Goal: Complete application form

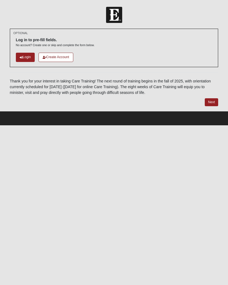
click at [210, 102] on button "Next" at bounding box center [210, 102] width 13 height 8
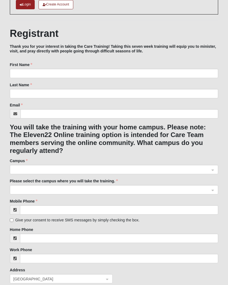
scroll to position [53, 0]
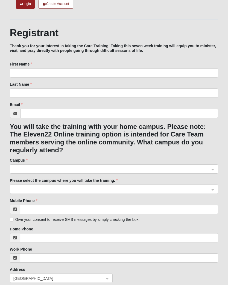
click at [210, 165] on input "search" at bounding box center [112, 169] width 198 height 8
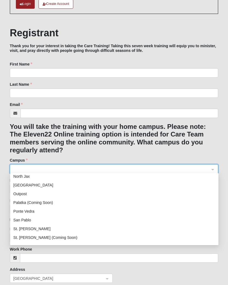
scroll to position [55, 0]
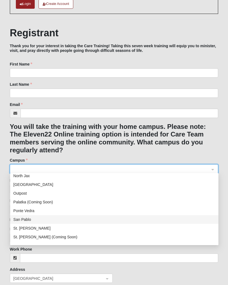
click at [23, 221] on div "San Pablo" at bounding box center [113, 219] width 201 height 6
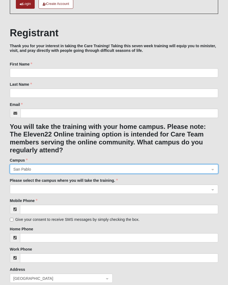
click at [210, 185] on input "search" at bounding box center [112, 189] width 198 height 8
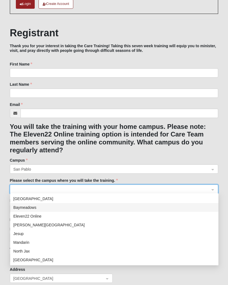
click at [34, 209] on div "Baymeadows" at bounding box center [113, 207] width 201 height 6
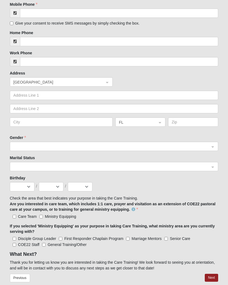
scroll to position [254, 0]
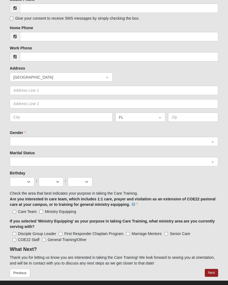
click at [14, 212] on input "Care Team" at bounding box center [15, 212] width 4 height 4
checkbox input "true"
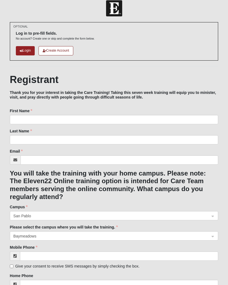
scroll to position [0, 0]
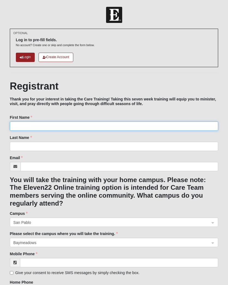
click at [26, 127] on input "First Name" at bounding box center [114, 125] width 208 height 9
type input "[PERSON_NAME]"
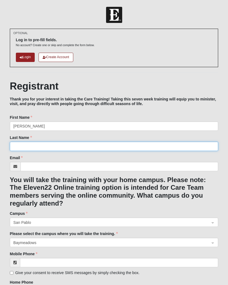
click at [52, 147] on input "Last Name" at bounding box center [114, 146] width 208 height 9
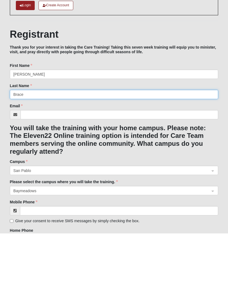
type input "Brace"
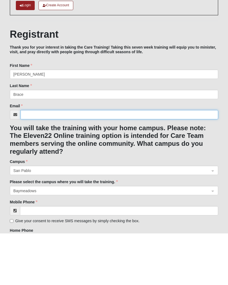
click at [31, 162] on input "Email" at bounding box center [118, 166] width 197 height 9
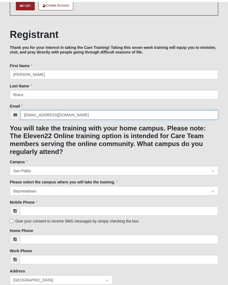
scroll to position [55, 0]
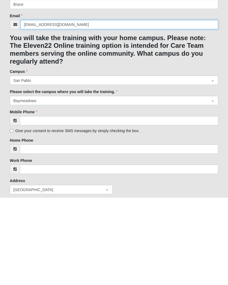
type input "[EMAIL_ADDRESS][DOMAIN_NAME]"
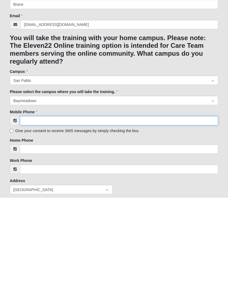
click at [188, 203] on input "Mobile Phone" at bounding box center [119, 207] width 198 height 9
type input "[PHONE_NUMBER]"
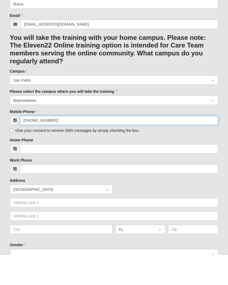
scroll to position [115, 0]
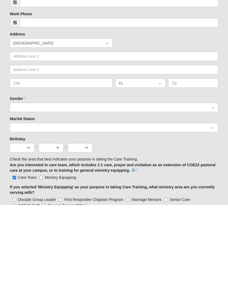
click at [186, 183] on input "search" at bounding box center [112, 187] width 198 height 8
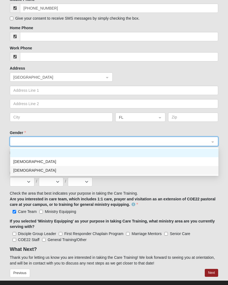
click at [23, 172] on div "[DEMOGRAPHIC_DATA]" at bounding box center [114, 170] width 208 height 9
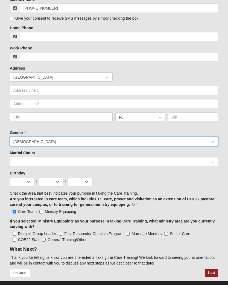
click at [213, 270] on button "Next" at bounding box center [210, 273] width 13 height 8
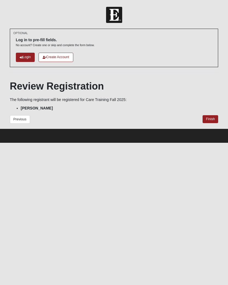
click at [210, 118] on button "Finish" at bounding box center [210, 119] width 16 height 8
